Goal: Find specific page/section: Find specific page/section

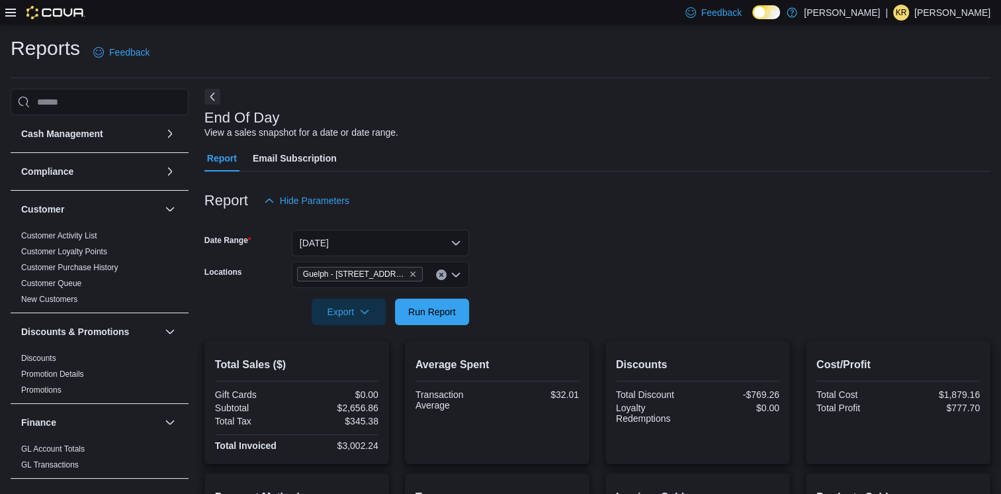
click at [17, 12] on div at bounding box center [45, 12] width 80 height 13
click at [13, 11] on icon at bounding box center [10, 12] width 11 height 11
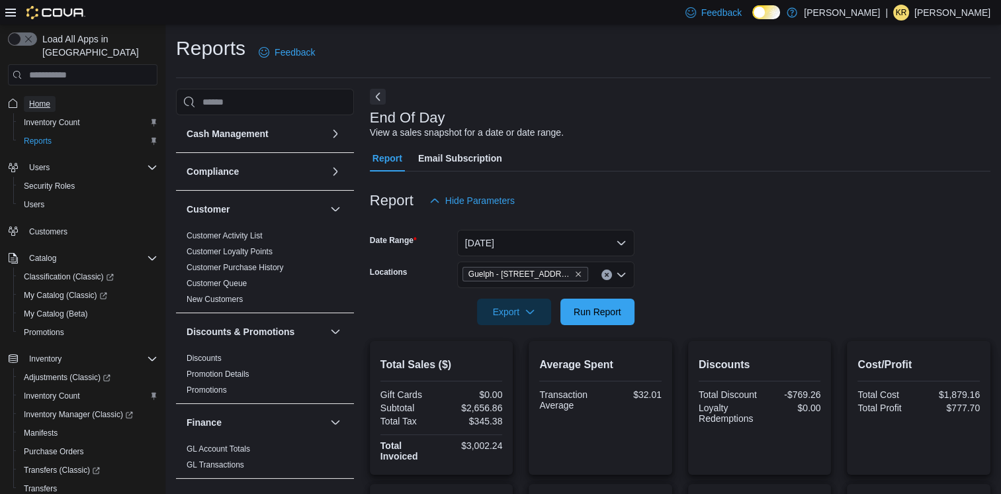
click at [46, 99] on span "Home" at bounding box center [39, 104] width 21 height 11
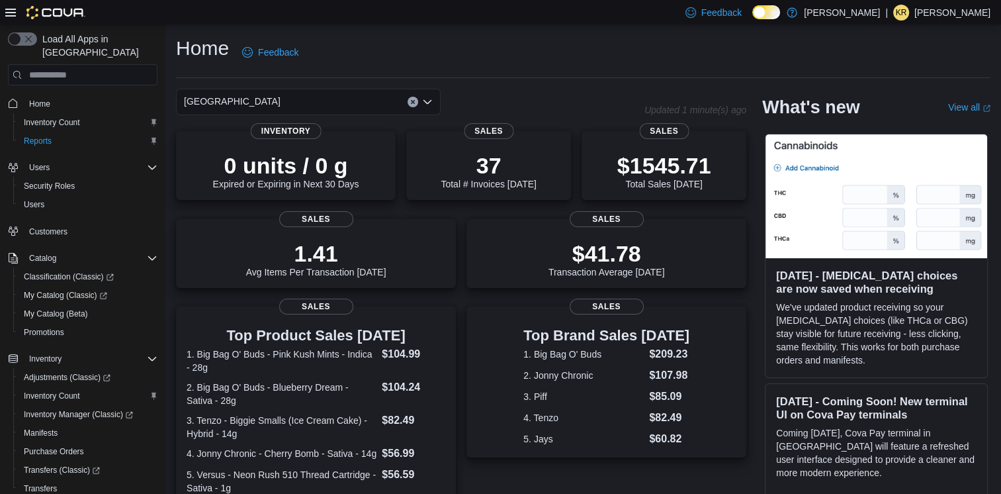
drag, startPoint x: 273, startPoint y: 99, endPoint x: 275, endPoint y: 114, distance: 16.0
click at [273, 99] on div "[GEOGRAPHIC_DATA]" at bounding box center [308, 102] width 265 height 26
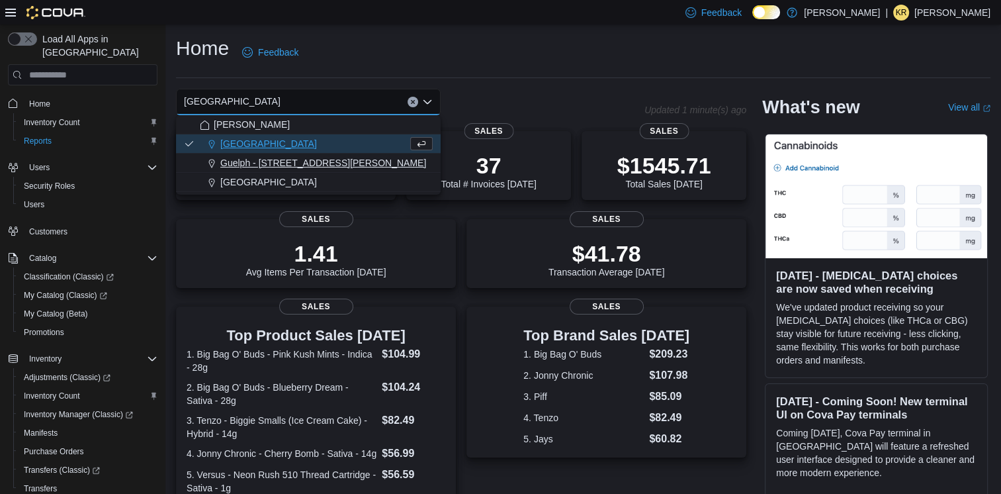
click at [271, 157] on span "Guelph - [STREET_ADDRESS][PERSON_NAME]" at bounding box center [323, 162] width 206 height 13
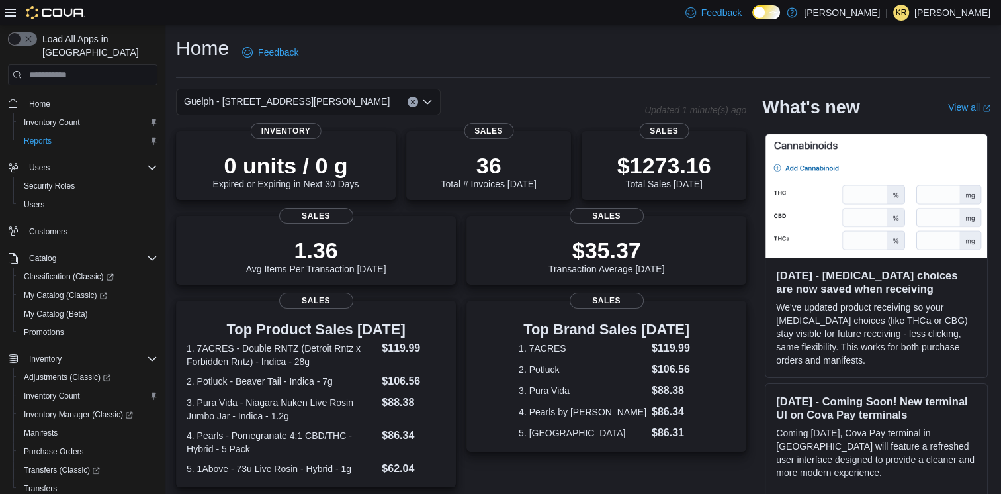
click at [344, 100] on div "Guelph - [STREET_ADDRESS][PERSON_NAME] Selected. Guelph - [STREET_ADDRESS][PERS…" at bounding box center [308, 102] width 265 height 26
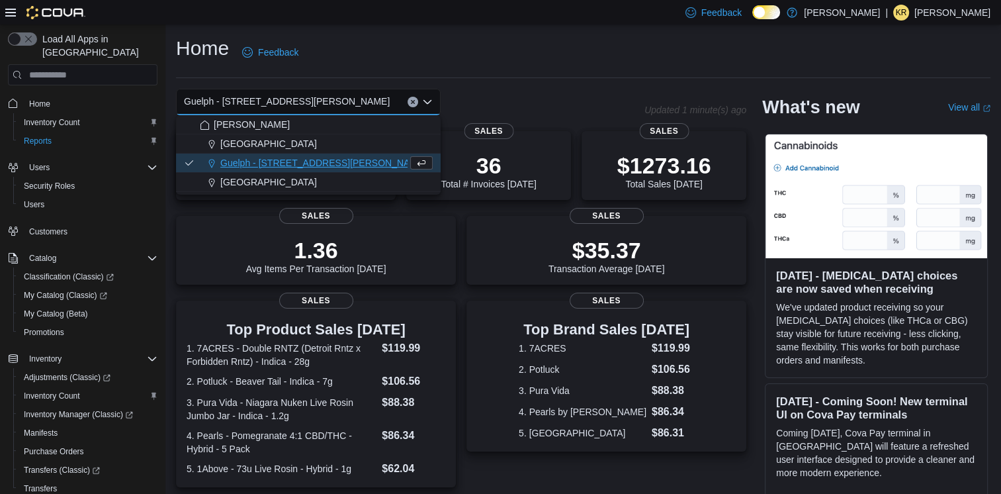
click at [246, 144] on span "[GEOGRAPHIC_DATA]" at bounding box center [268, 143] width 97 height 13
